Goal: Transaction & Acquisition: Purchase product/service

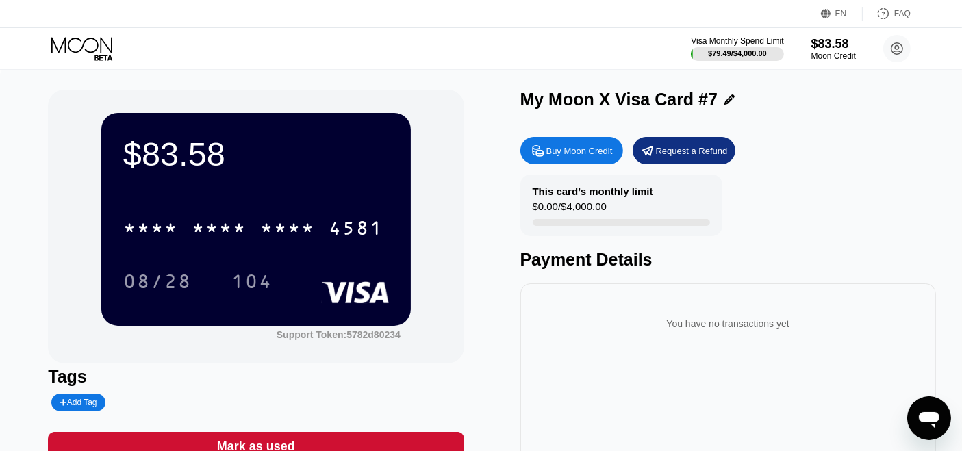
click at [94, 40] on icon at bounding box center [83, 49] width 64 height 24
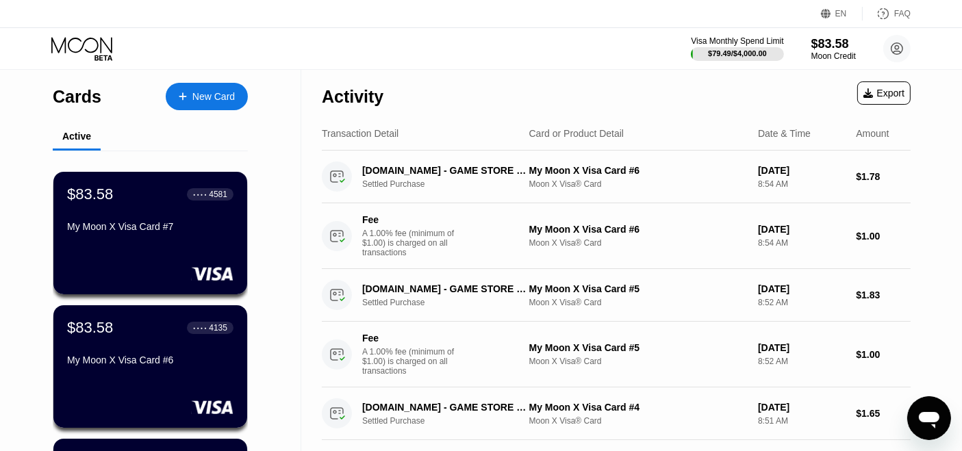
click at [207, 97] on div "New Card" at bounding box center [213, 97] width 42 height 12
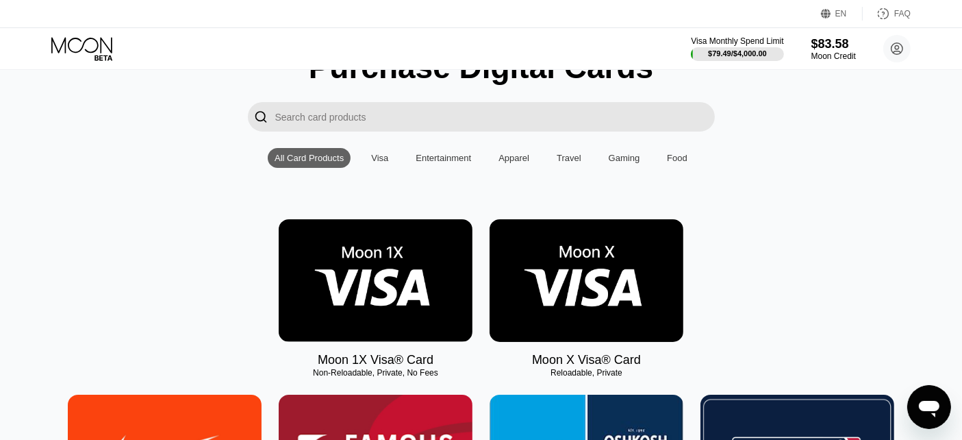
scroll to position [76, 0]
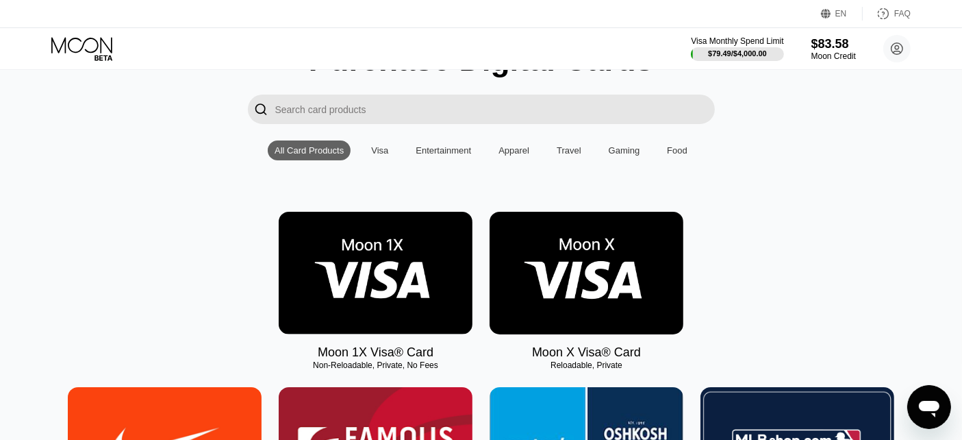
click at [628, 282] on img at bounding box center [587, 273] width 194 height 123
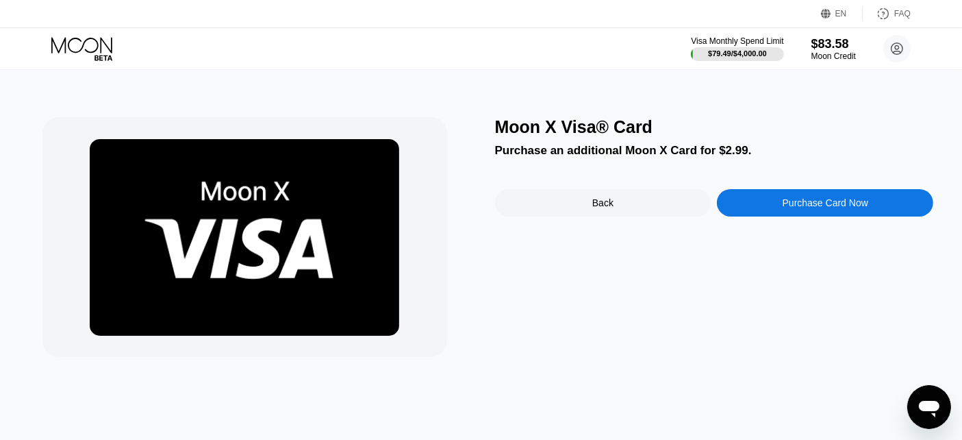
click at [755, 207] on div "Purchase Card Now" at bounding box center [825, 202] width 216 height 27
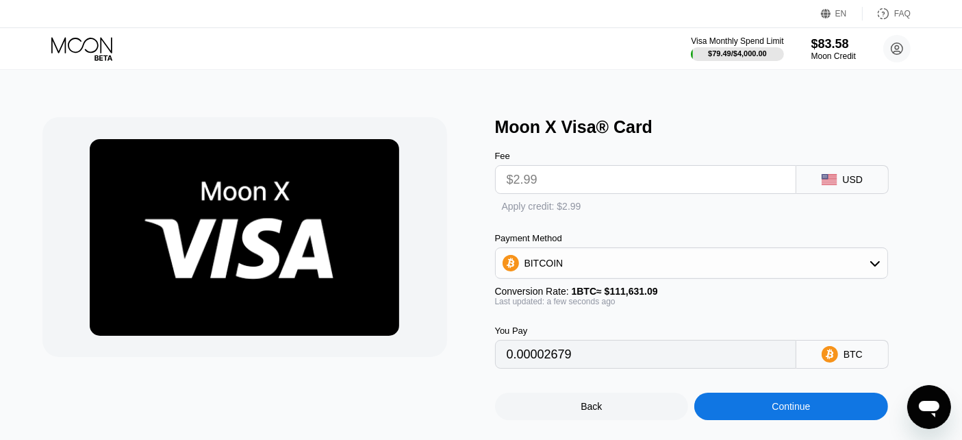
click at [527, 202] on div "Apply credit: $2.99" at bounding box center [714, 204] width 438 height 20
click at [523, 206] on div "Apply credit: $2.99" at bounding box center [541, 206] width 79 height 11
click at [800, 411] on div "Continue" at bounding box center [791, 406] width 38 height 11
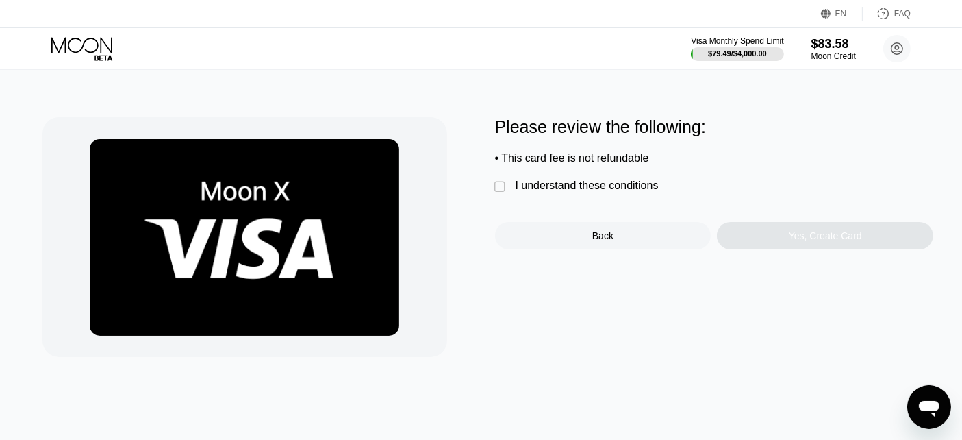
click at [618, 194] on div " I understand these conditions" at bounding box center [580, 186] width 170 height 14
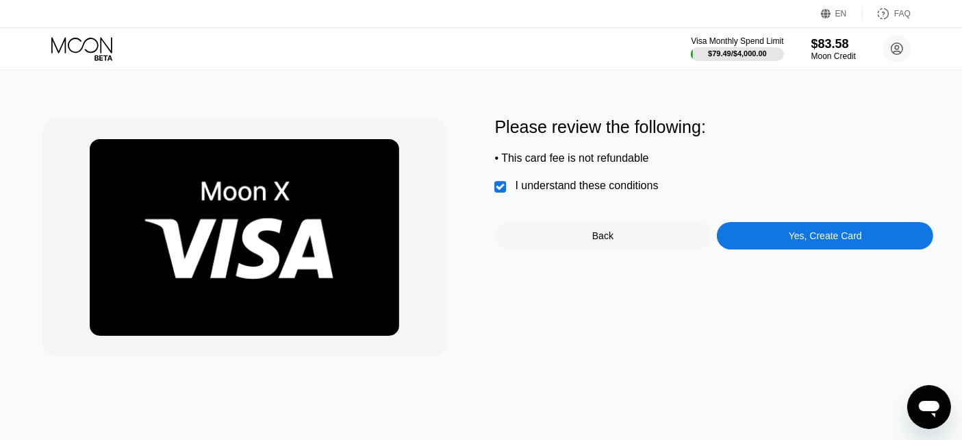
click at [765, 235] on div "Yes, Create Card" at bounding box center [825, 235] width 216 height 27
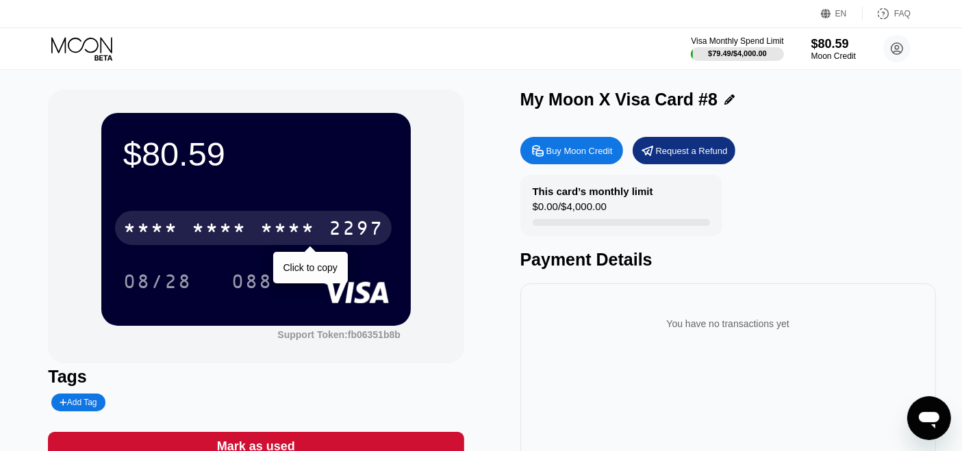
click at [259, 217] on div "* * * * * * * * * * * * 2297" at bounding box center [253, 228] width 277 height 34
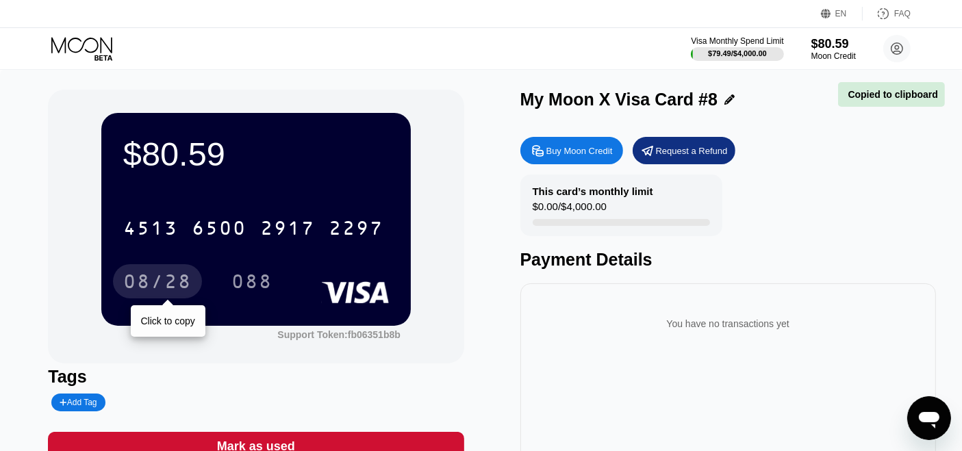
click at [151, 285] on div "08/28" at bounding box center [157, 284] width 68 height 22
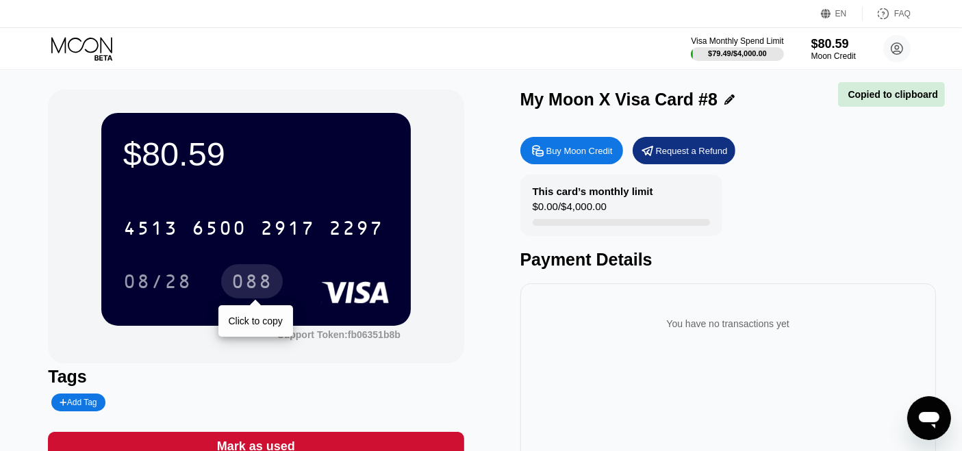
click at [250, 290] on div "088" at bounding box center [251, 284] width 41 height 22
